Goal: Task Accomplishment & Management: Manage account settings

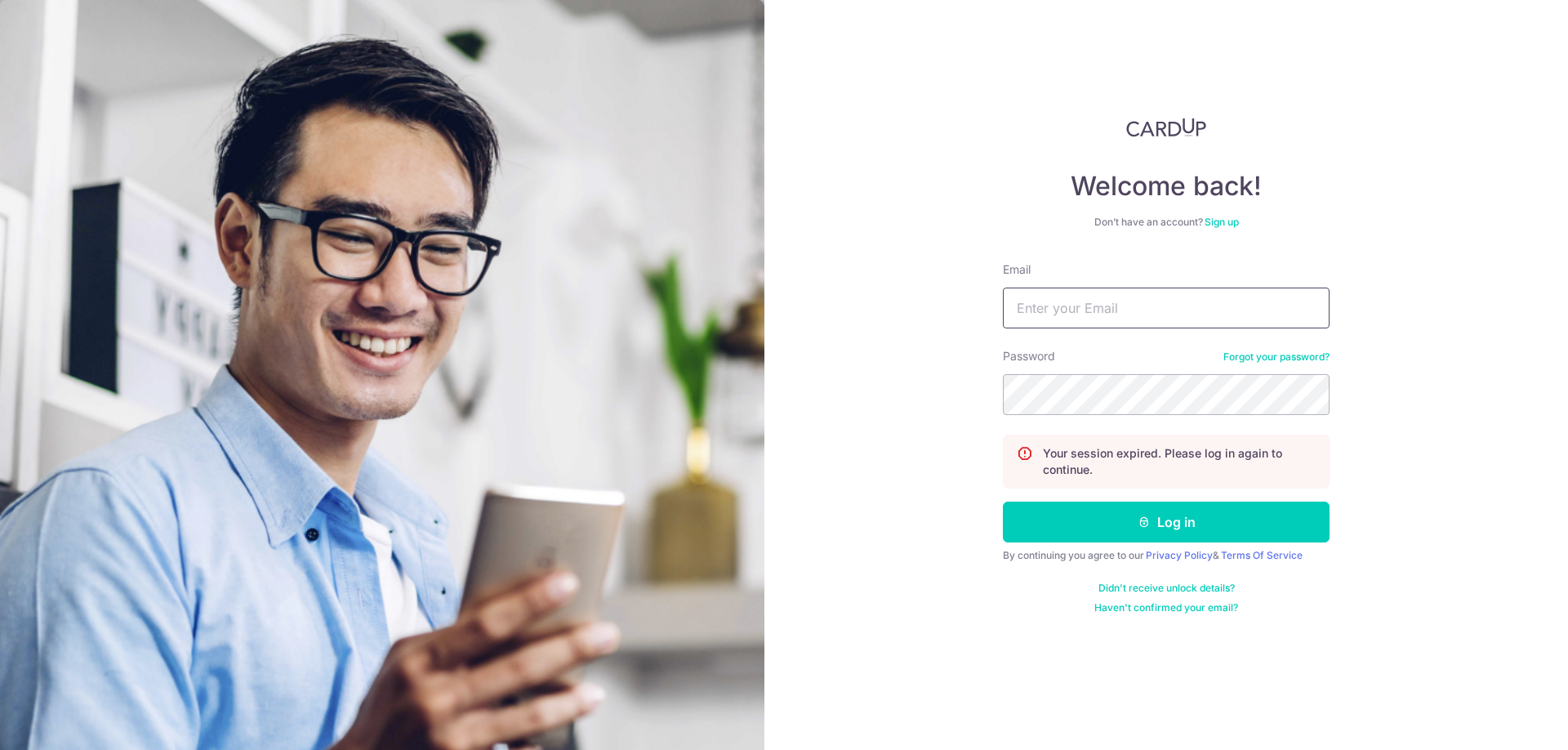
click at [1166, 315] on input "Email" at bounding box center [1167, 308] width 327 height 41
type input "[EMAIL_ADDRESS][DOMAIN_NAME]"
drag, startPoint x: 932, startPoint y: 378, endPoint x: 941, endPoint y: 394, distance: 18.4
click at [932, 378] on div "Welcome back! Don’t have an account? Sign up Email kiatlim@outlook.com Password…" at bounding box center [1167, 375] width 804 height 750
click at [1067, 532] on button "Log in" at bounding box center [1167, 522] width 327 height 41
